Goal: Task Accomplishment & Management: Manage account settings

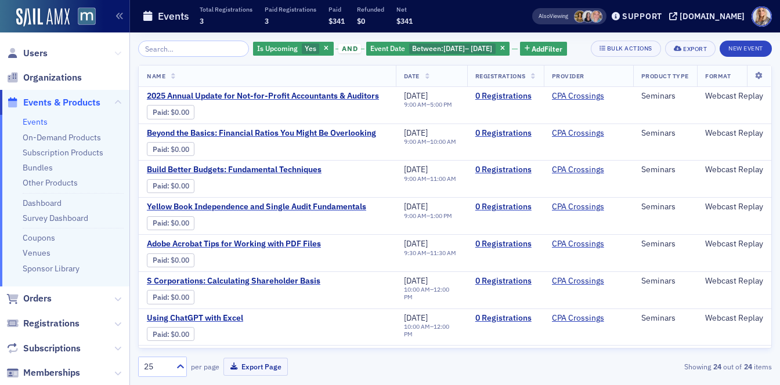
click at [118, 53] on icon at bounding box center [117, 53] width 7 height 7
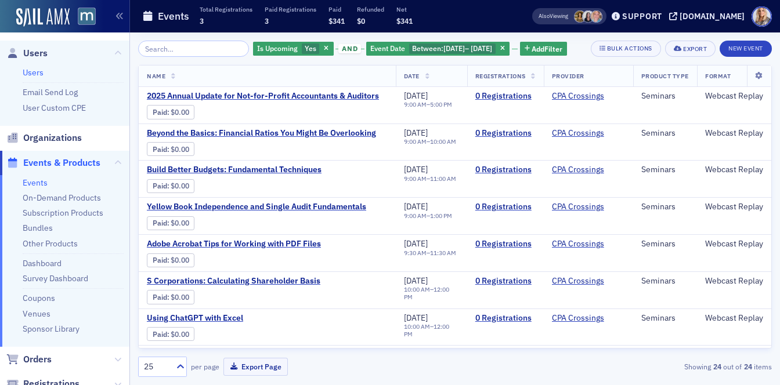
click at [38, 69] on link "Users" at bounding box center [33, 72] width 21 height 10
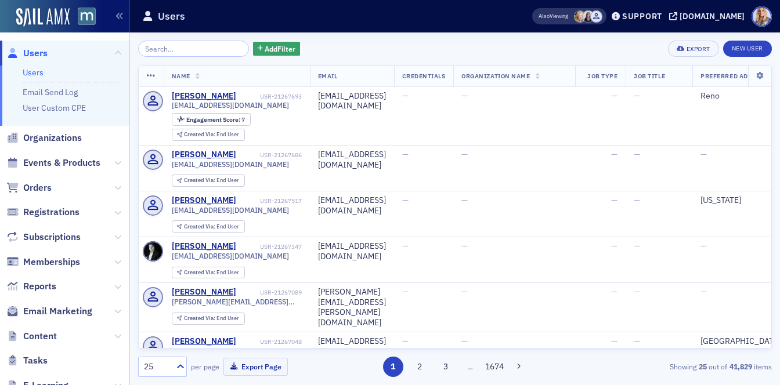
click at [161, 48] on input "search" at bounding box center [193, 49] width 111 height 16
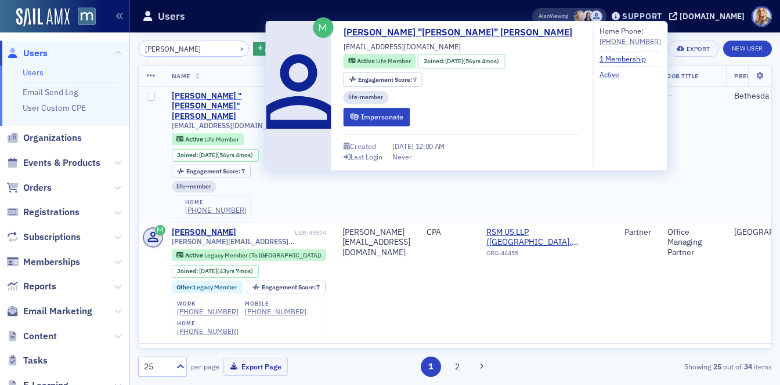
type input "Marty Auerbac"
click at [217, 93] on div "Martin "Marty" Auerbach" at bounding box center [232, 106] width 121 height 31
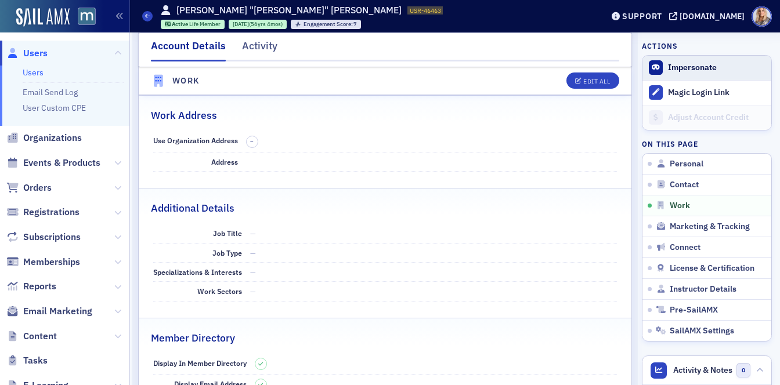
scroll to position [725, 0]
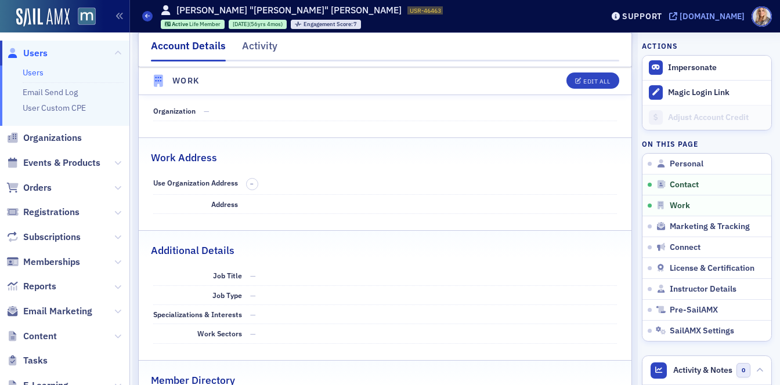
click at [731, 17] on div "[DOMAIN_NAME]" at bounding box center [711, 16] width 65 height 10
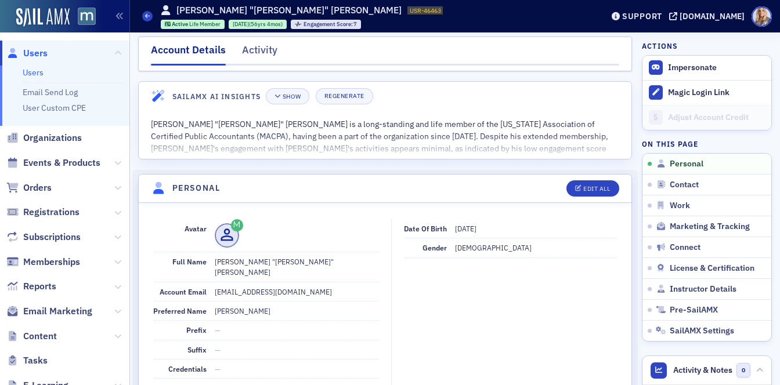
scroll to position [0, 0]
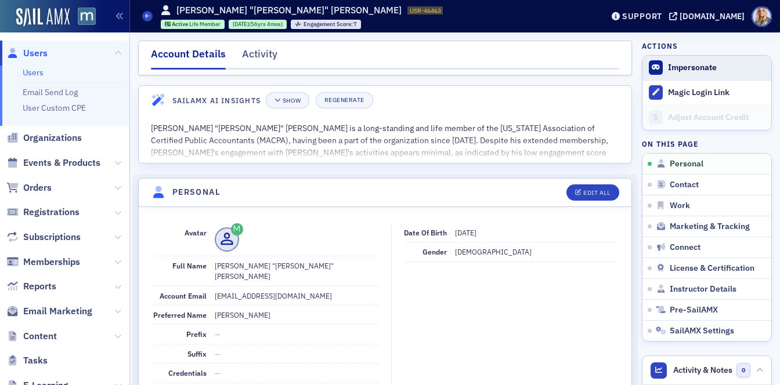
click at [704, 67] on button "Impersonate" at bounding box center [692, 68] width 49 height 10
click at [45, 77] on li "Users" at bounding box center [73, 72] width 101 height 11
click at [30, 72] on link "Users" at bounding box center [33, 72] width 21 height 10
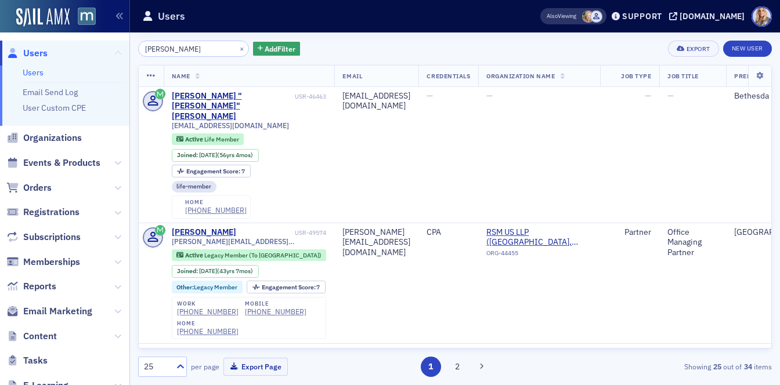
drag, startPoint x: 205, startPoint y: 51, endPoint x: 120, endPoint y: 50, distance: 85.9
click at [120, 50] on div "Users Users Email Send Log User Custom CPE Organizations Events & Products Orde…" at bounding box center [390, 192] width 780 height 385
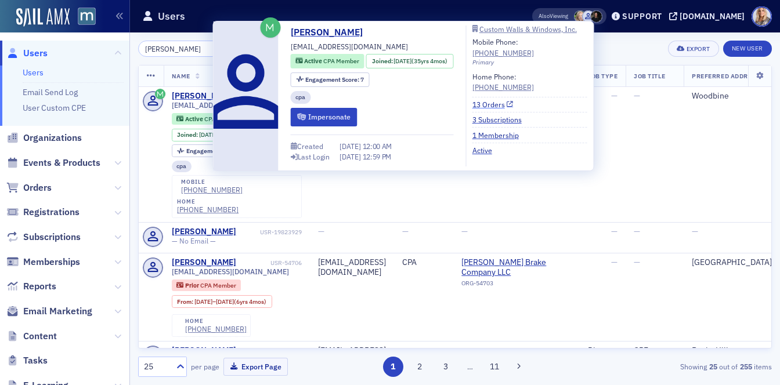
type input "[PERSON_NAME]"
click at [512, 104] on link "13 Orders" at bounding box center [492, 104] width 41 height 10
click at [516, 118] on link "3 Subscriptions" at bounding box center [501, 119] width 58 height 10
click at [496, 105] on link "13 Orders" at bounding box center [492, 104] width 41 height 10
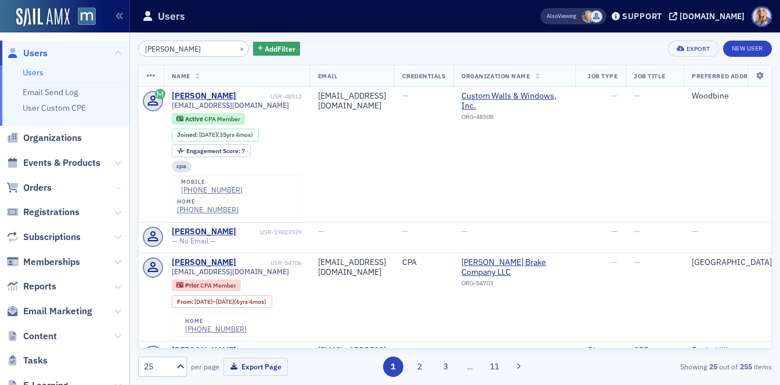
click at [119, 187] on icon at bounding box center [117, 187] width 7 height 7
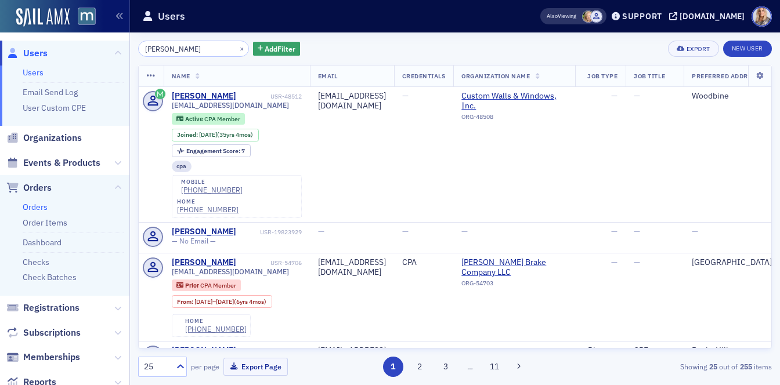
click at [27, 207] on link "Orders" at bounding box center [35, 207] width 25 height 10
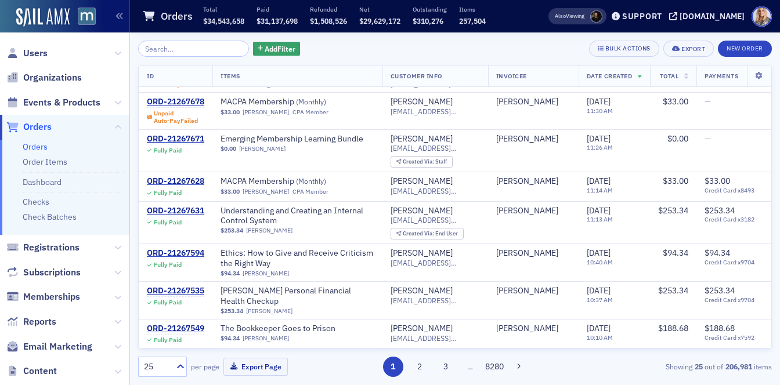
scroll to position [461, 0]
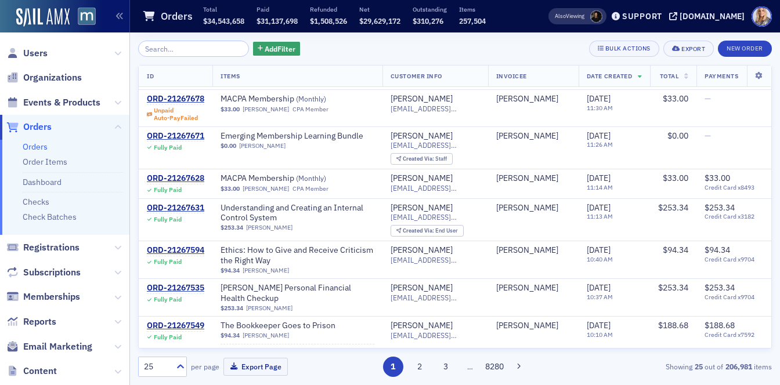
click at [189, 49] on input "search" at bounding box center [193, 49] width 111 height 16
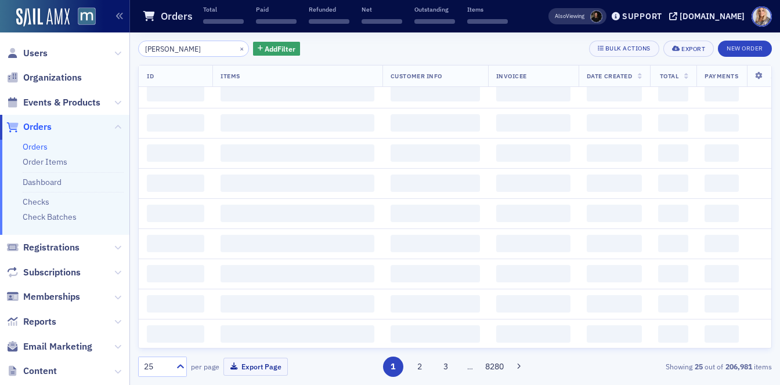
type input "[PERSON_NAME]"
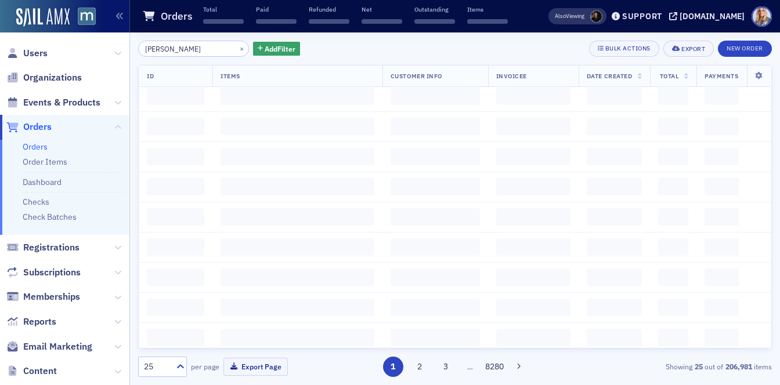
scroll to position [0, 0]
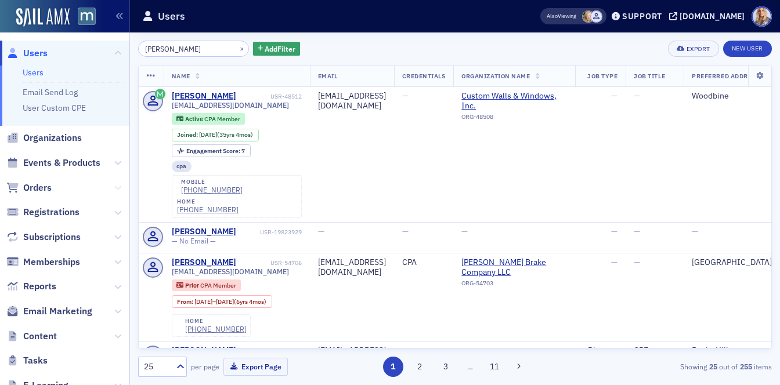
click at [116, 187] on icon at bounding box center [117, 187] width 7 height 7
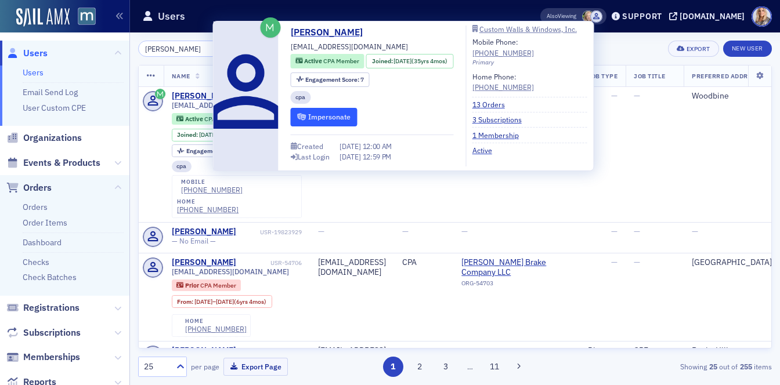
click at [339, 120] on button "Impersonate" at bounding box center [324, 117] width 67 height 18
click at [345, 117] on button "Impersonate" at bounding box center [324, 117] width 67 height 18
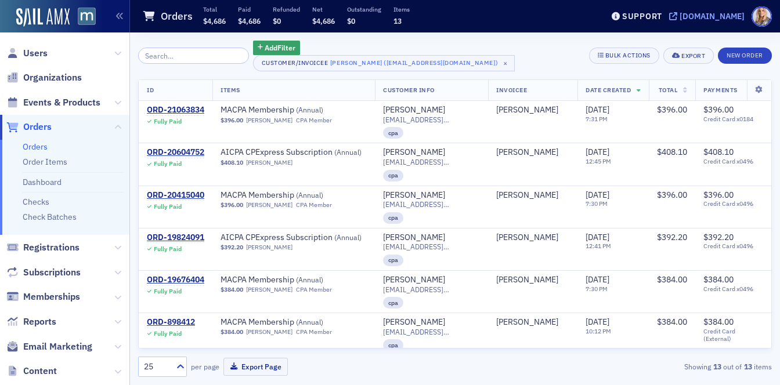
click at [706, 17] on div "[DOMAIN_NAME]" at bounding box center [711, 16] width 65 height 10
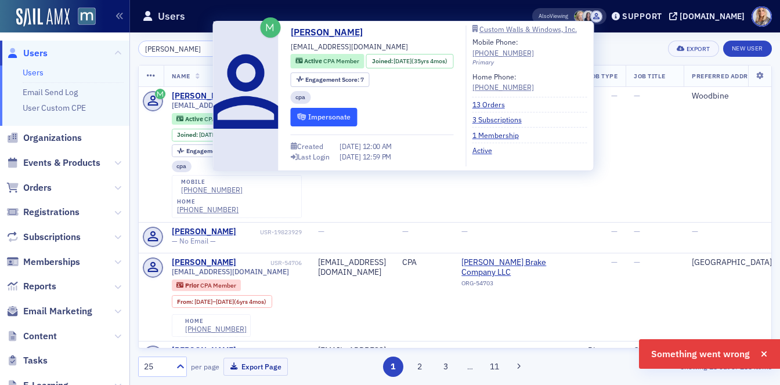
click at [316, 117] on button "Impersonate" at bounding box center [324, 117] width 67 height 18
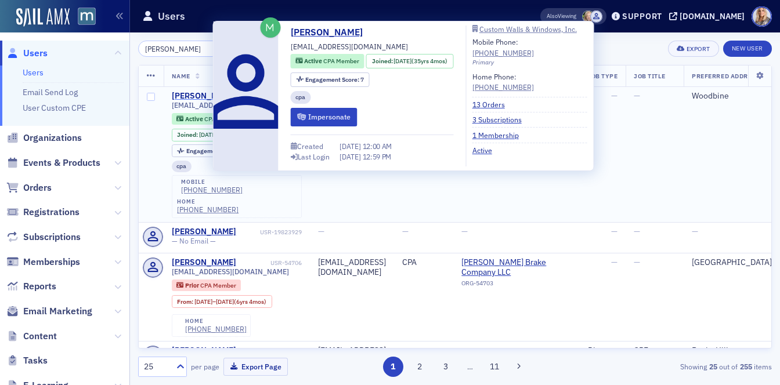
click at [196, 95] on div "[PERSON_NAME]" at bounding box center [204, 96] width 64 height 10
click at [319, 114] on button "Impersonate" at bounding box center [324, 117] width 67 height 18
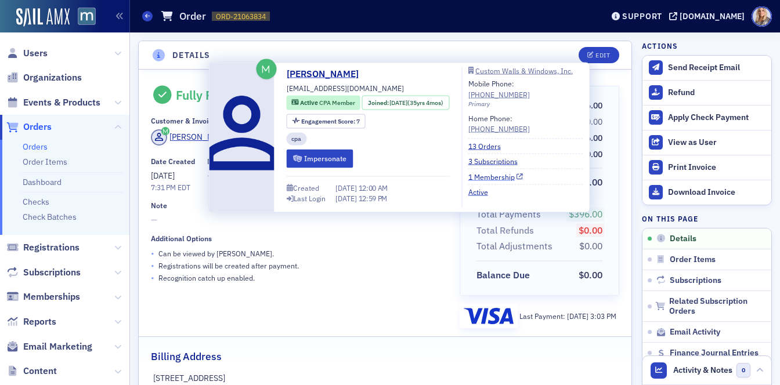
click at [501, 173] on link "1 Membership" at bounding box center [495, 176] width 55 height 10
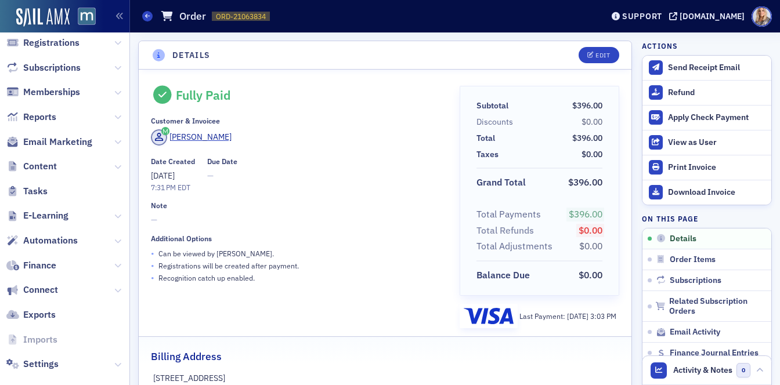
scroll to position [220, 0]
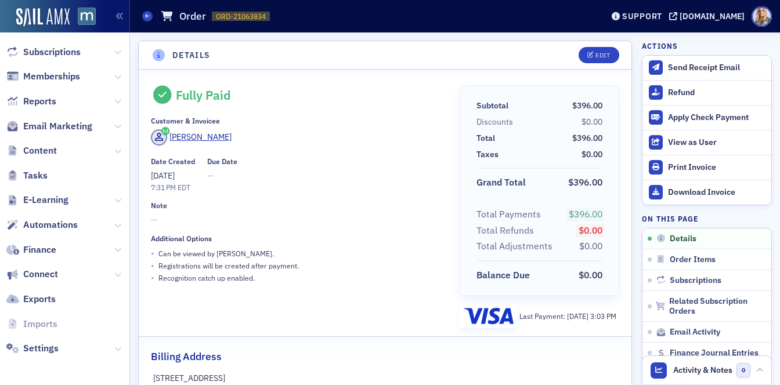
click at [79, 184] on span "Tasks" at bounding box center [64, 175] width 129 height 25
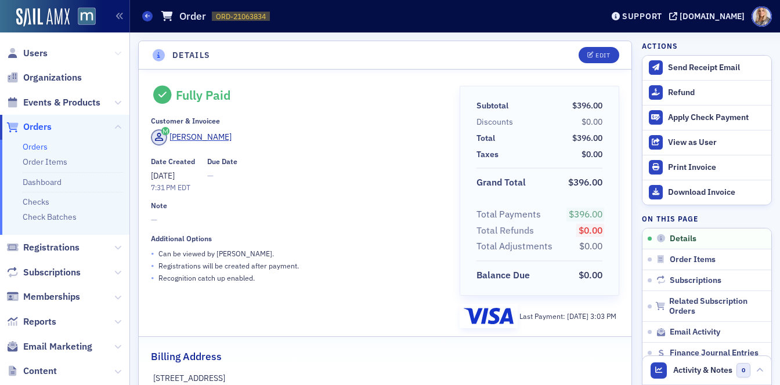
click at [118, 52] on icon at bounding box center [117, 53] width 7 height 7
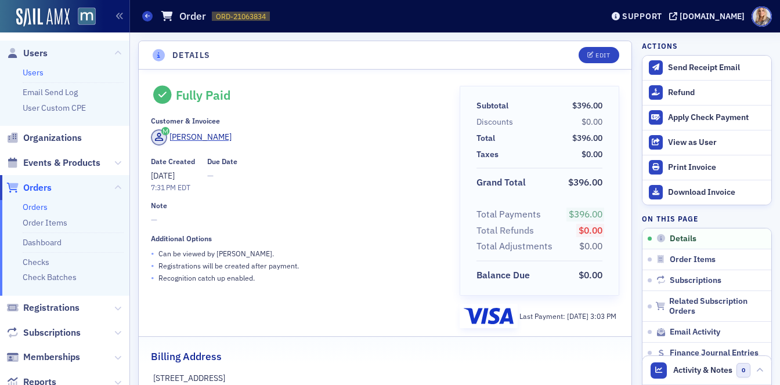
click at [34, 71] on link "Users" at bounding box center [33, 72] width 21 height 10
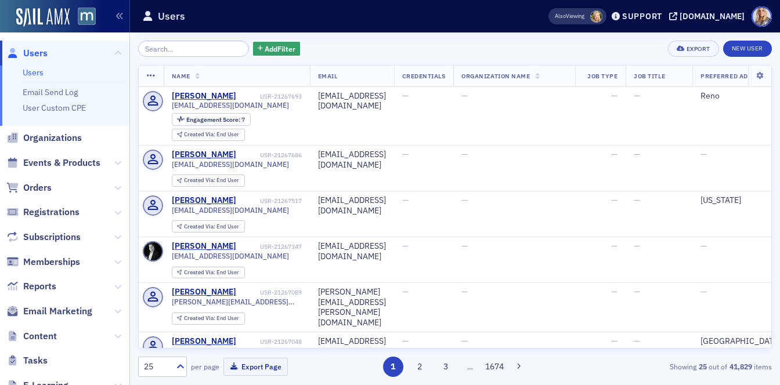
click at [182, 50] on input "search" at bounding box center [193, 49] width 111 height 16
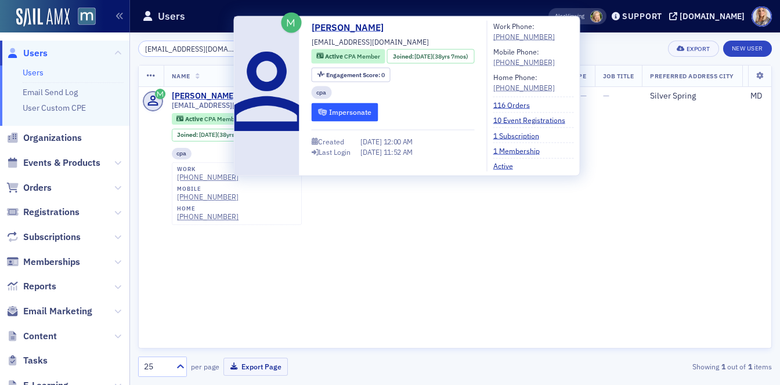
type input "ireitberger@verizon.net"
click at [348, 112] on button "Impersonate" at bounding box center [345, 112] width 67 height 18
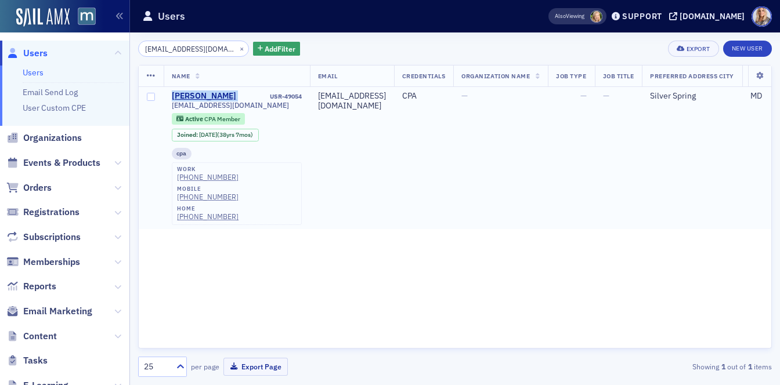
drag, startPoint x: 241, startPoint y: 93, endPoint x: 172, endPoint y: 99, distance: 69.8
click at [172, 99] on div "Isaac Reitberger USR-49054" at bounding box center [237, 96] width 130 height 10
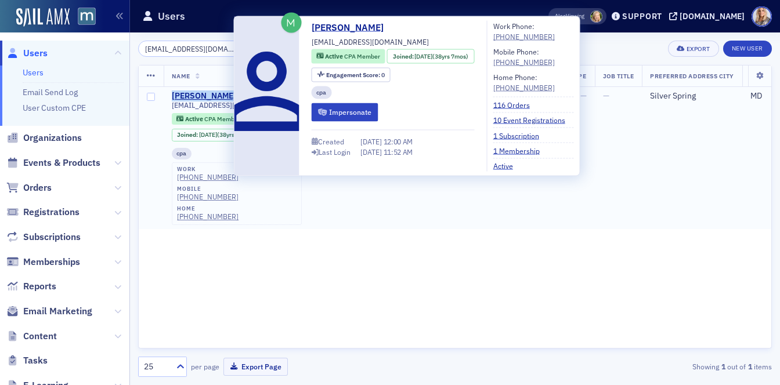
copy div "Isaac Reitberger"
click at [222, 95] on div "Isaac Reitberger" at bounding box center [204, 96] width 64 height 10
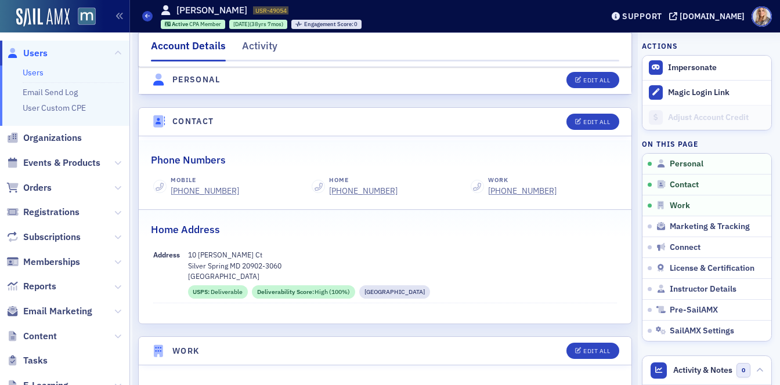
scroll to position [437, 0]
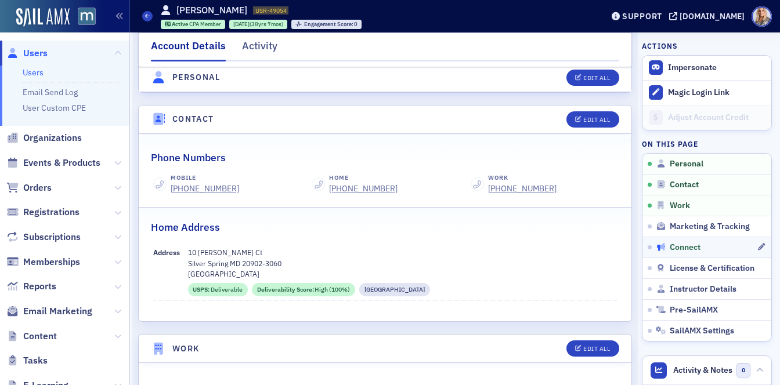
click at [682, 245] on span "Connect" at bounding box center [684, 248] width 31 height 10
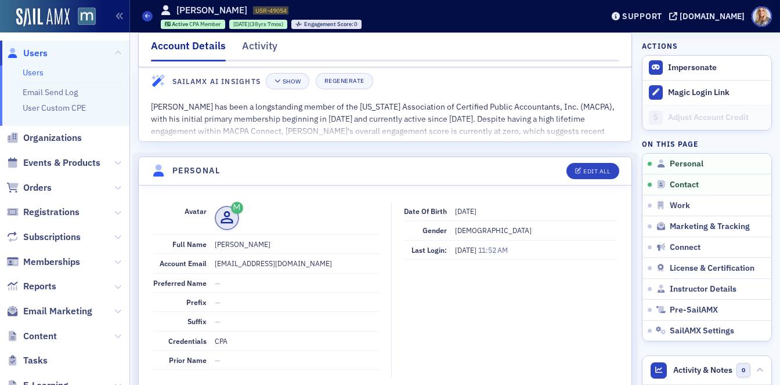
scroll to position [0, 0]
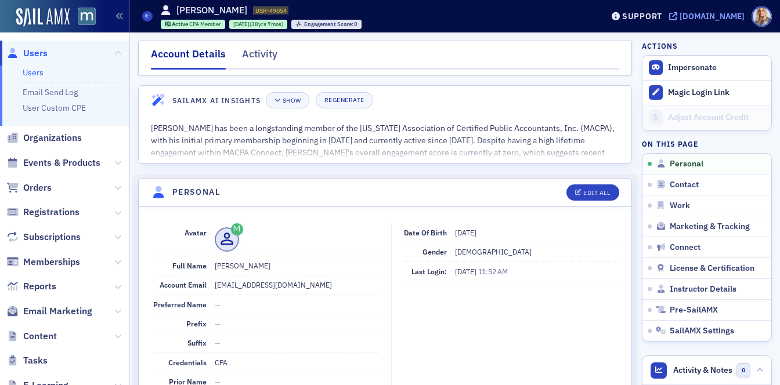
click at [705, 13] on div "[DOMAIN_NAME]" at bounding box center [711, 16] width 65 height 10
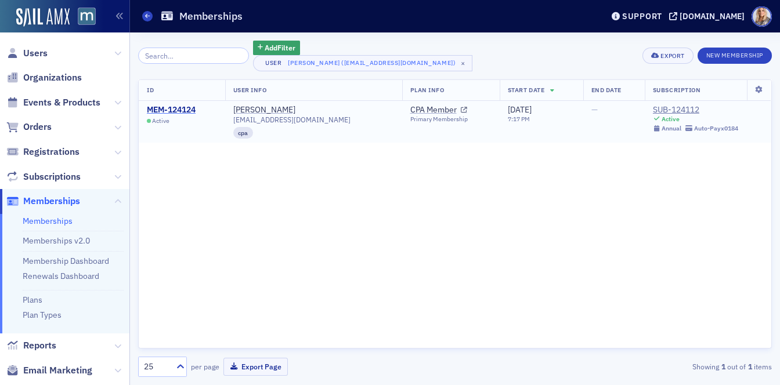
click at [186, 111] on div "MEM-124124" at bounding box center [171, 110] width 49 height 10
click at [681, 110] on div "SUB-124112" at bounding box center [695, 110] width 85 height 10
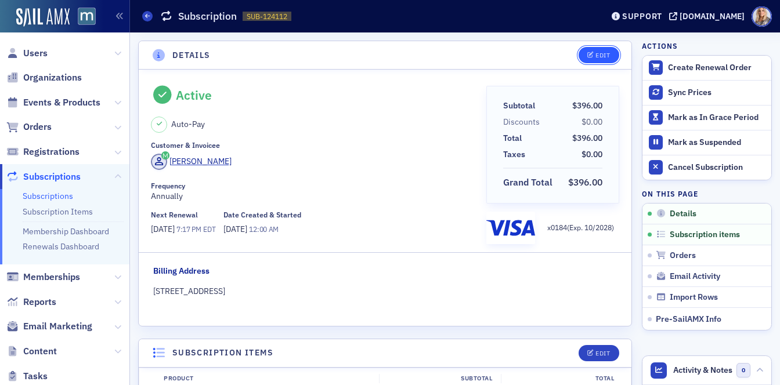
click at [591, 56] on icon "button" at bounding box center [590, 55] width 7 height 6
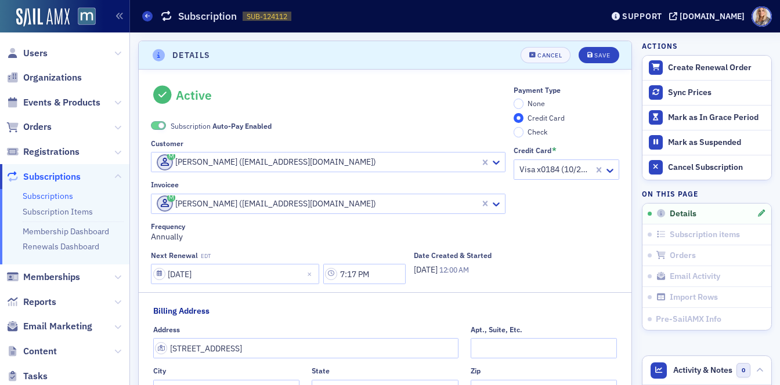
scroll to position [2, 0]
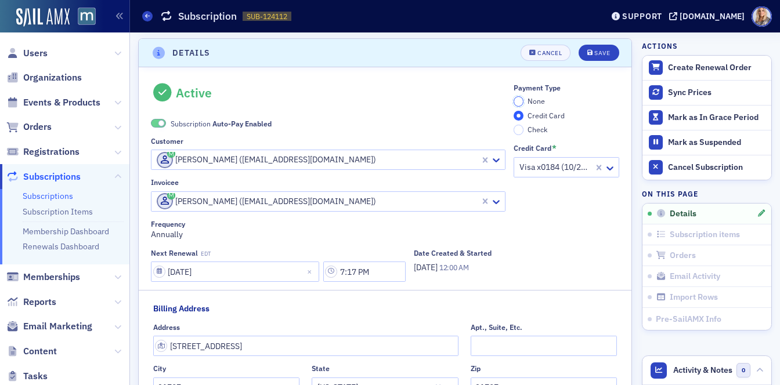
click at [520, 100] on input "None" at bounding box center [518, 101] width 10 height 10
click at [520, 117] on input "Credit Card" at bounding box center [518, 116] width 10 height 10
click at [518, 99] on input "None" at bounding box center [518, 101] width 10 height 10
click at [598, 53] on div "Save" at bounding box center [602, 53] width 16 height 6
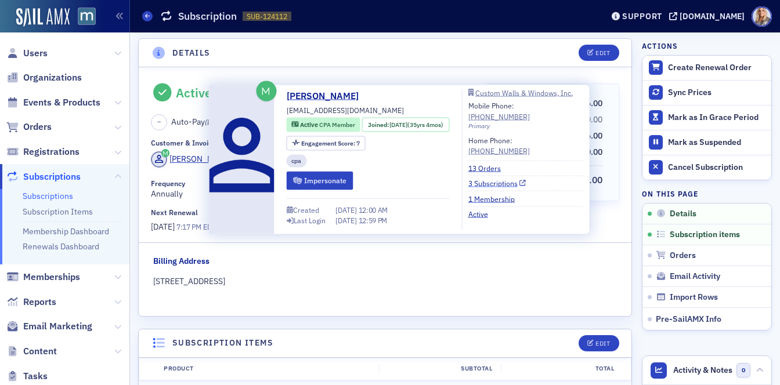
click at [500, 184] on link "3 Subscriptions" at bounding box center [497, 183] width 58 height 10
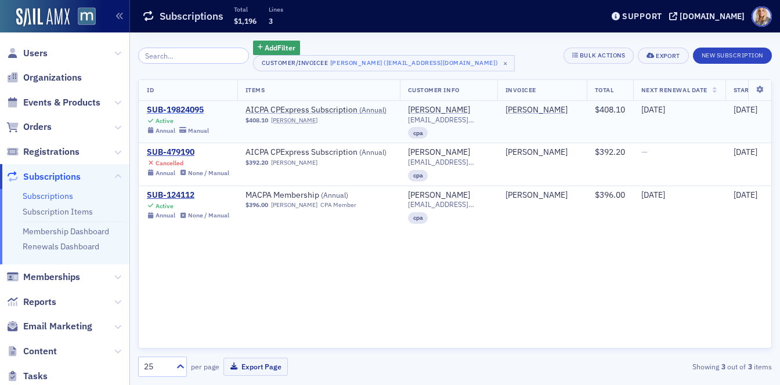
click at [173, 109] on div "SUB-19824095" at bounding box center [178, 110] width 62 height 10
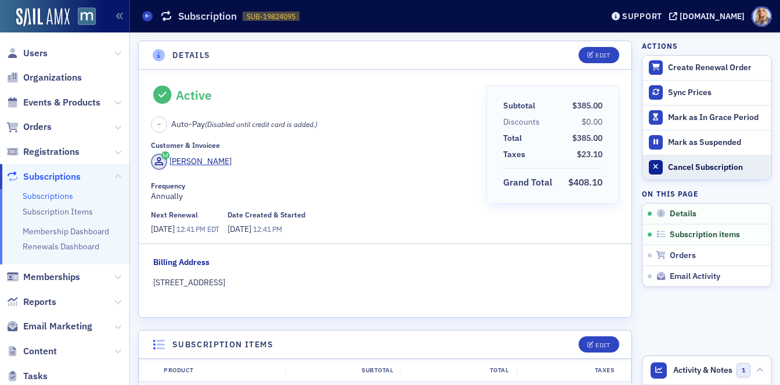
click at [683, 165] on div "Cancel Subscription" at bounding box center [716, 167] width 97 height 10
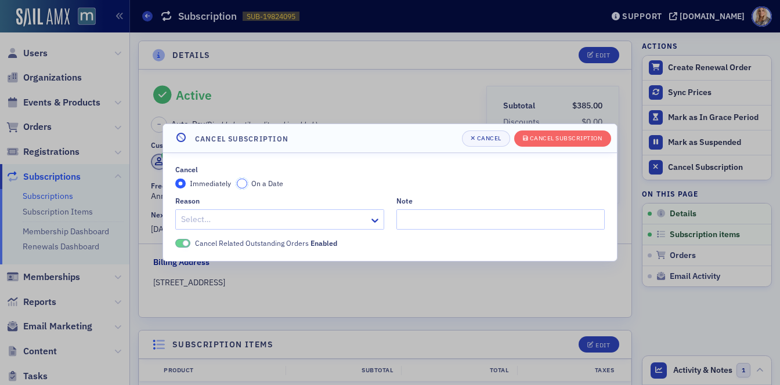
click at [243, 179] on input "On a Date" at bounding box center [242, 184] width 10 height 10
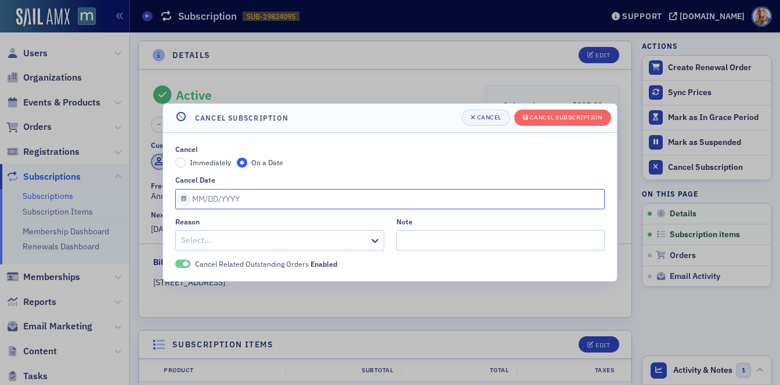
select select "7"
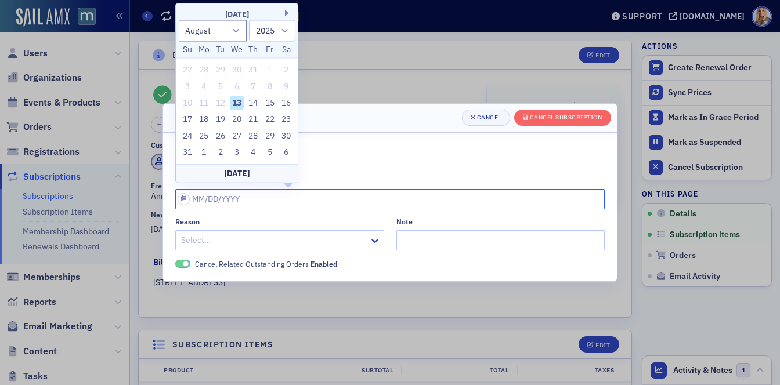
click at [184, 198] on input "Cancel Date" at bounding box center [389, 199] width 429 height 20
click at [287, 117] on div "23" at bounding box center [286, 120] width 14 height 14
type input "[DATE]"
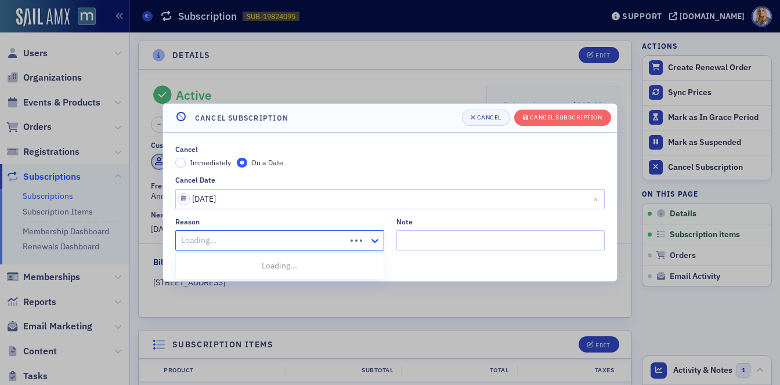
click at [372, 239] on icon at bounding box center [375, 241] width 12 height 12
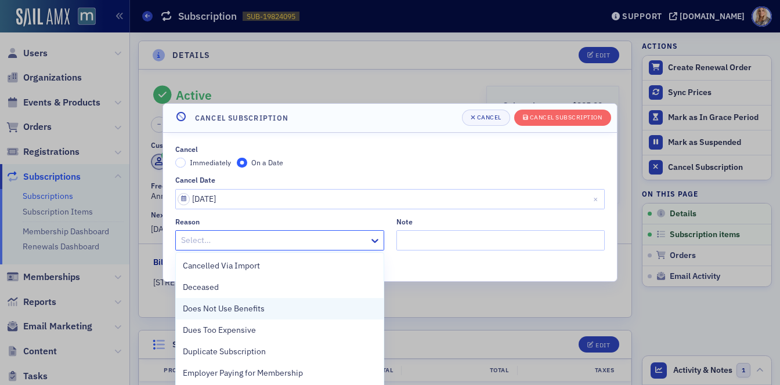
click at [265, 307] on div "Does Not Use Benefits" at bounding box center [280, 309] width 194 height 12
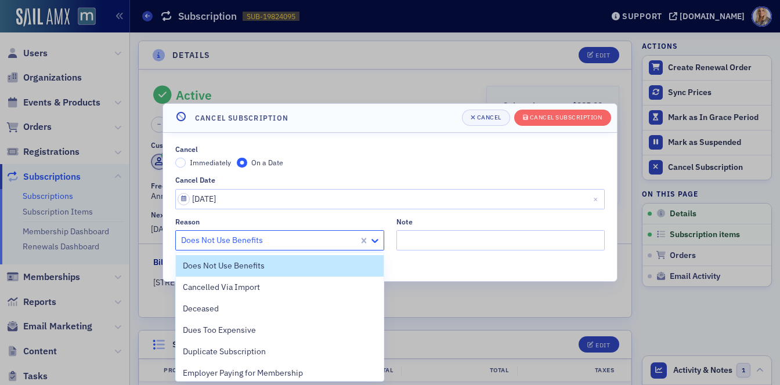
click at [373, 239] on icon at bounding box center [375, 241] width 12 height 12
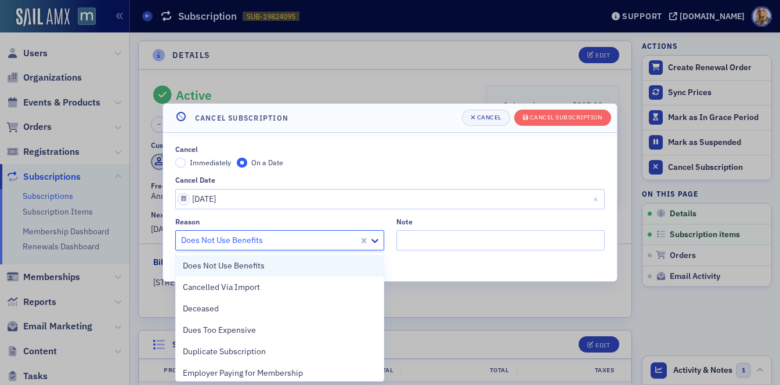
click at [248, 269] on span "Does Not Use Benefits" at bounding box center [224, 266] width 82 height 12
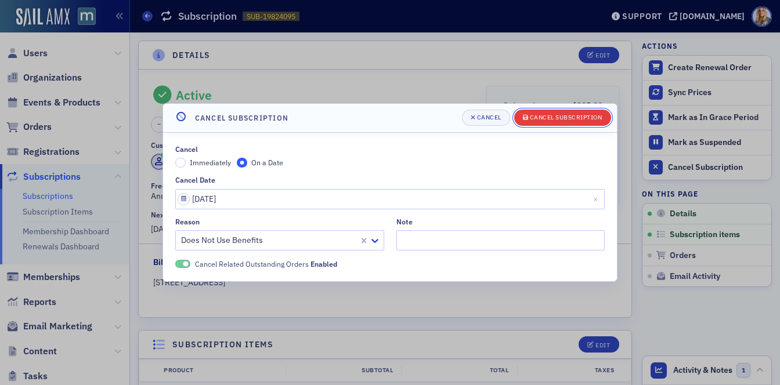
click at [551, 117] on div "Cancel Subscription" at bounding box center [566, 117] width 73 height 6
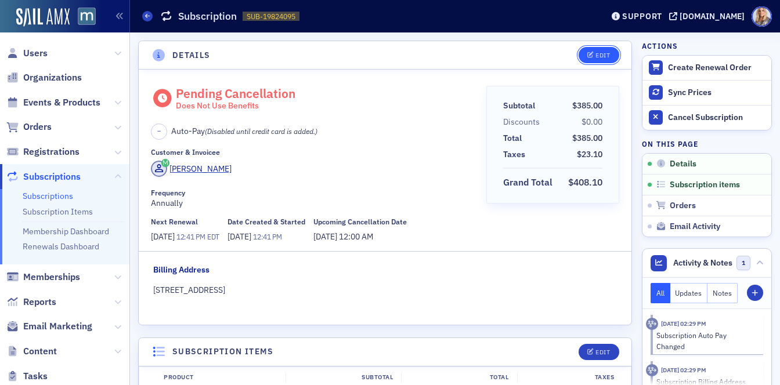
click at [597, 55] on div "Edit" at bounding box center [602, 55] width 15 height 6
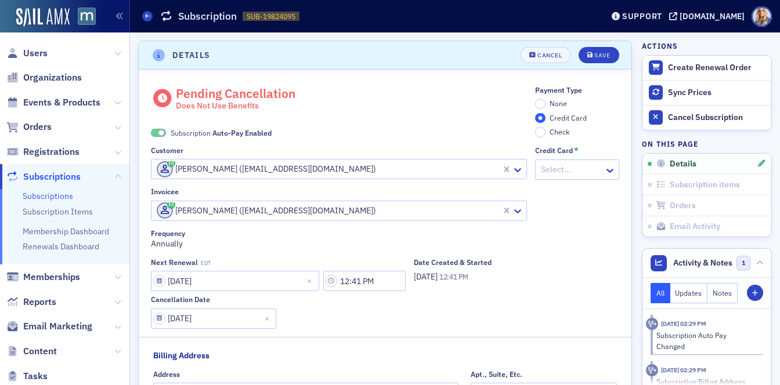
scroll to position [2, 0]
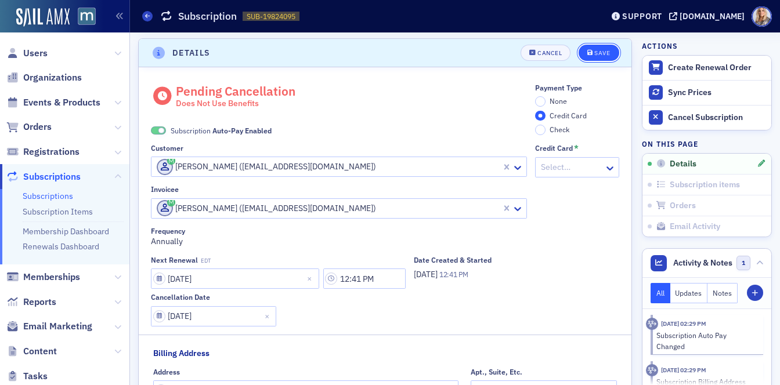
click at [592, 53] on icon "submit" at bounding box center [590, 53] width 6 height 6
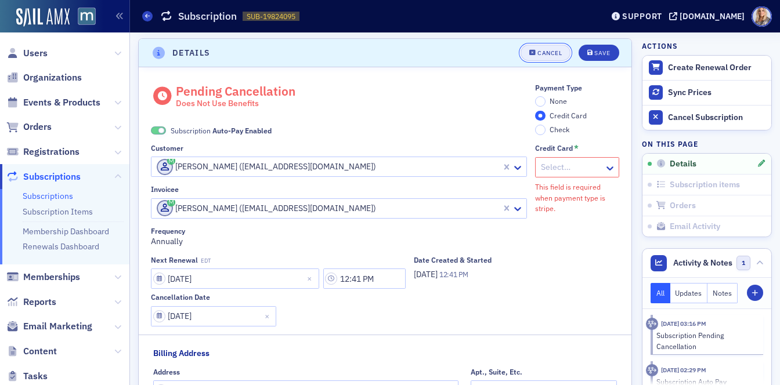
click at [541, 53] on div "Cancel" at bounding box center [549, 53] width 24 height 6
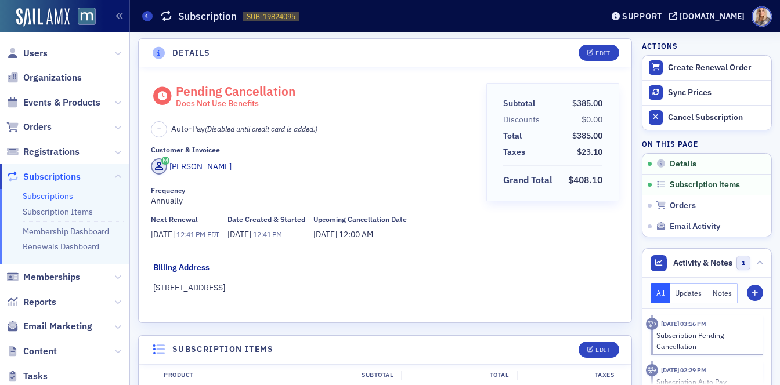
scroll to position [0, 0]
